Goal: Task Accomplishment & Management: Use online tool/utility

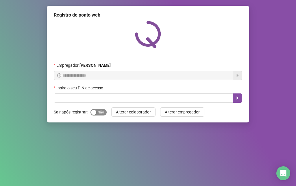
click at [98, 113] on span "Sim Não" at bounding box center [99, 112] width 16 height 6
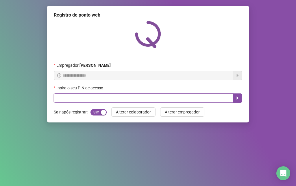
click at [98, 100] on input "text" at bounding box center [144, 97] width 180 height 9
type input "*****"
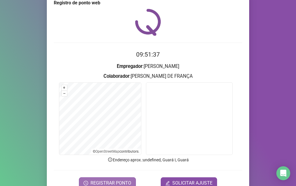
scroll to position [29, 0]
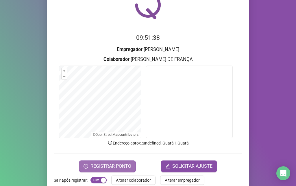
click at [120, 166] on span "REGISTRAR PONTO" at bounding box center [111, 165] width 41 height 7
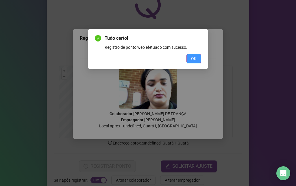
click at [195, 58] on span "OK" at bounding box center [194, 58] width 6 height 6
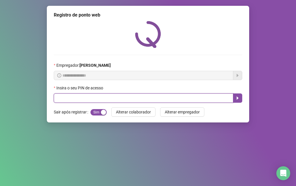
click at [76, 98] on input "text" at bounding box center [144, 97] width 180 height 9
type input "*****"
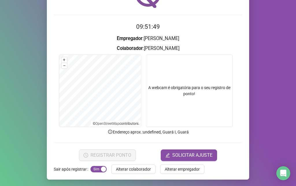
scroll to position [41, 0]
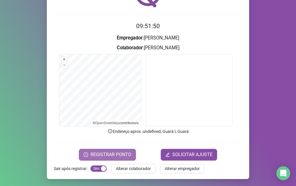
click at [118, 152] on span "REGISTRAR PONTO" at bounding box center [111, 154] width 41 height 7
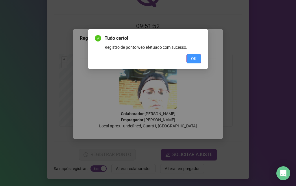
click at [196, 57] on span "OK" at bounding box center [194, 58] width 6 height 6
